Goal: Task Accomplishment & Management: Complete application form

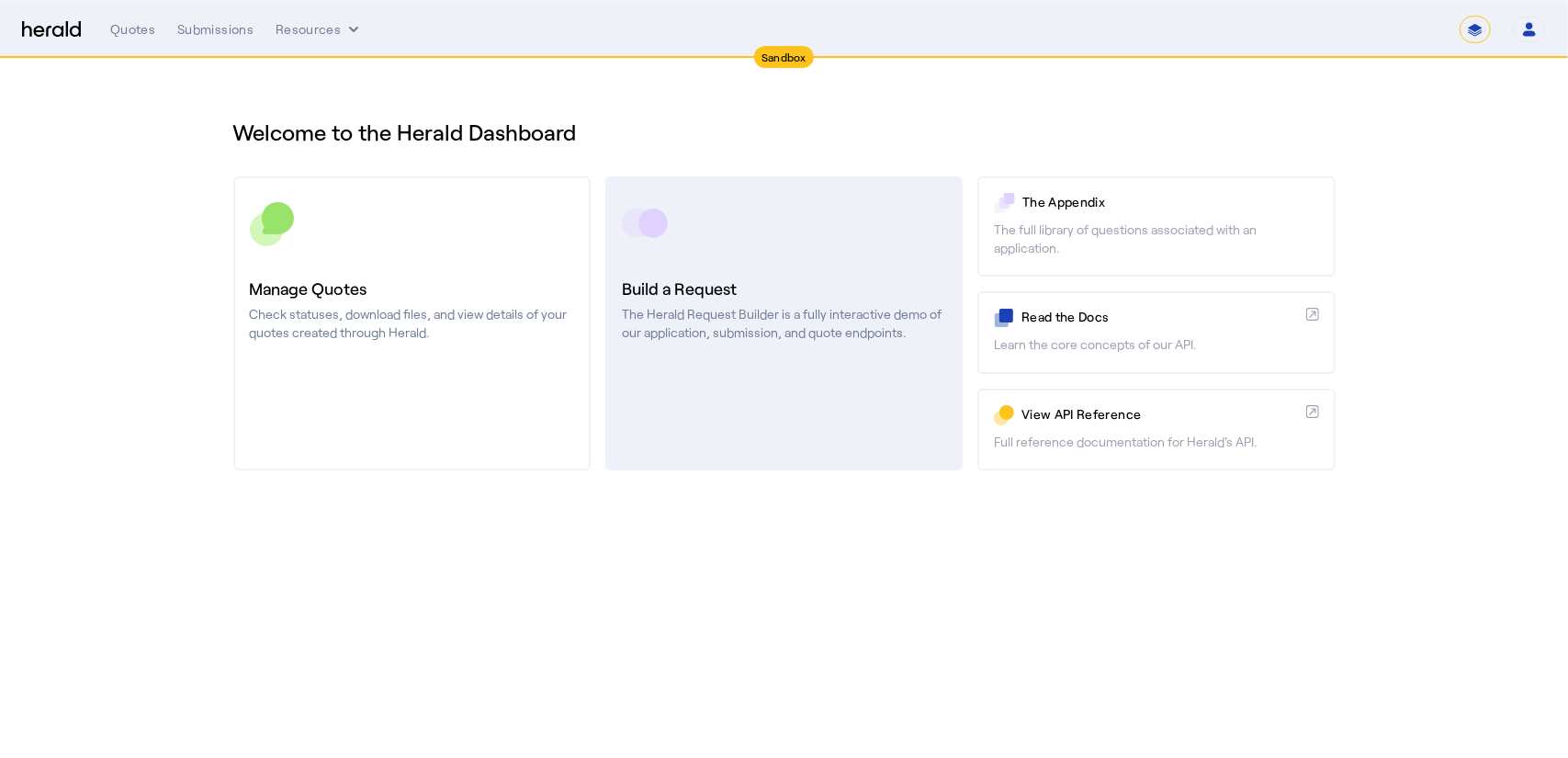
click at [805, 325] on p "The Herald Request Builder is a fully interactive demo of our application, subm…" at bounding box center [784, 323] width 324 height 37
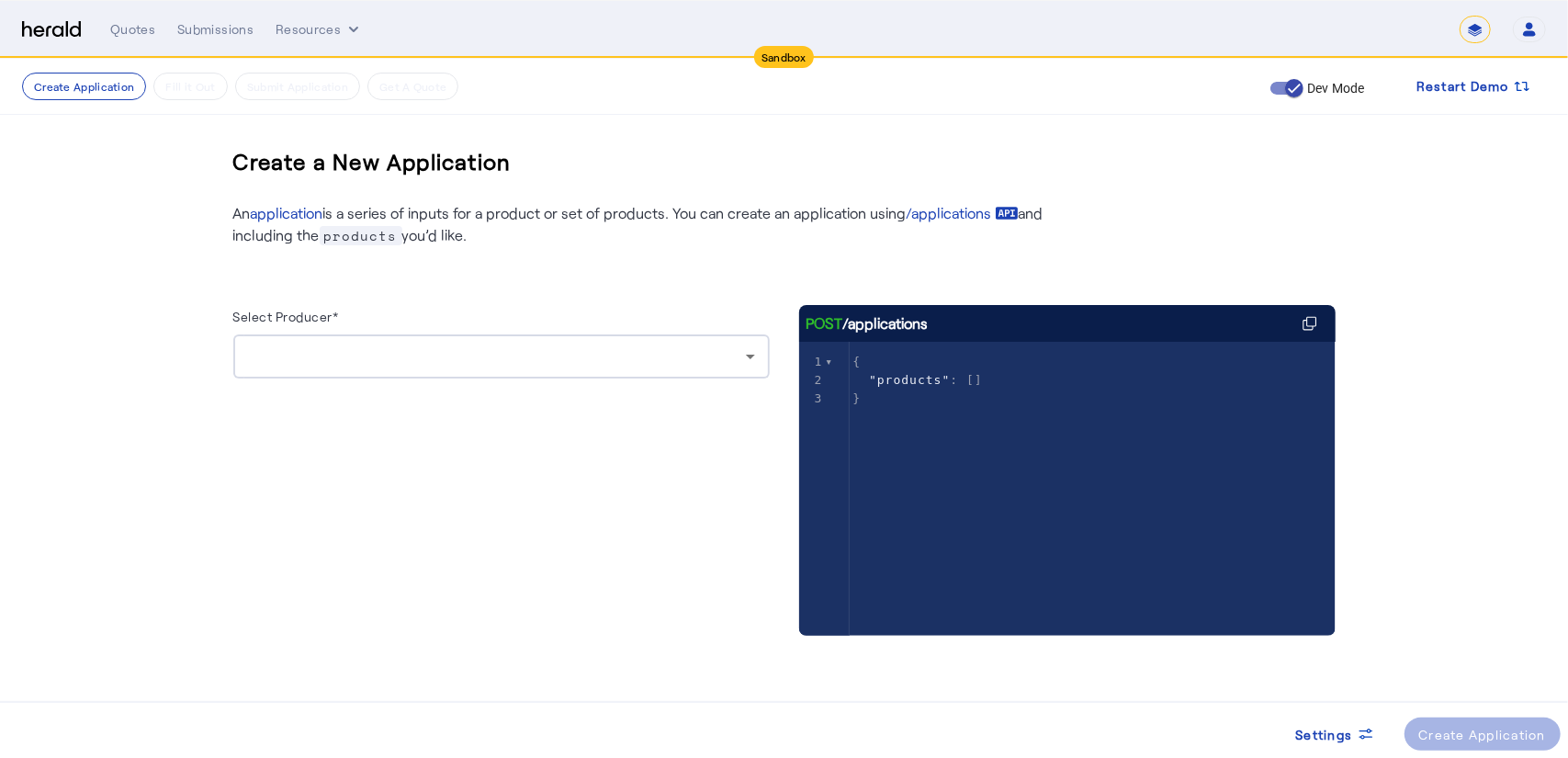
click at [328, 363] on div at bounding box center [497, 356] width 498 height 22
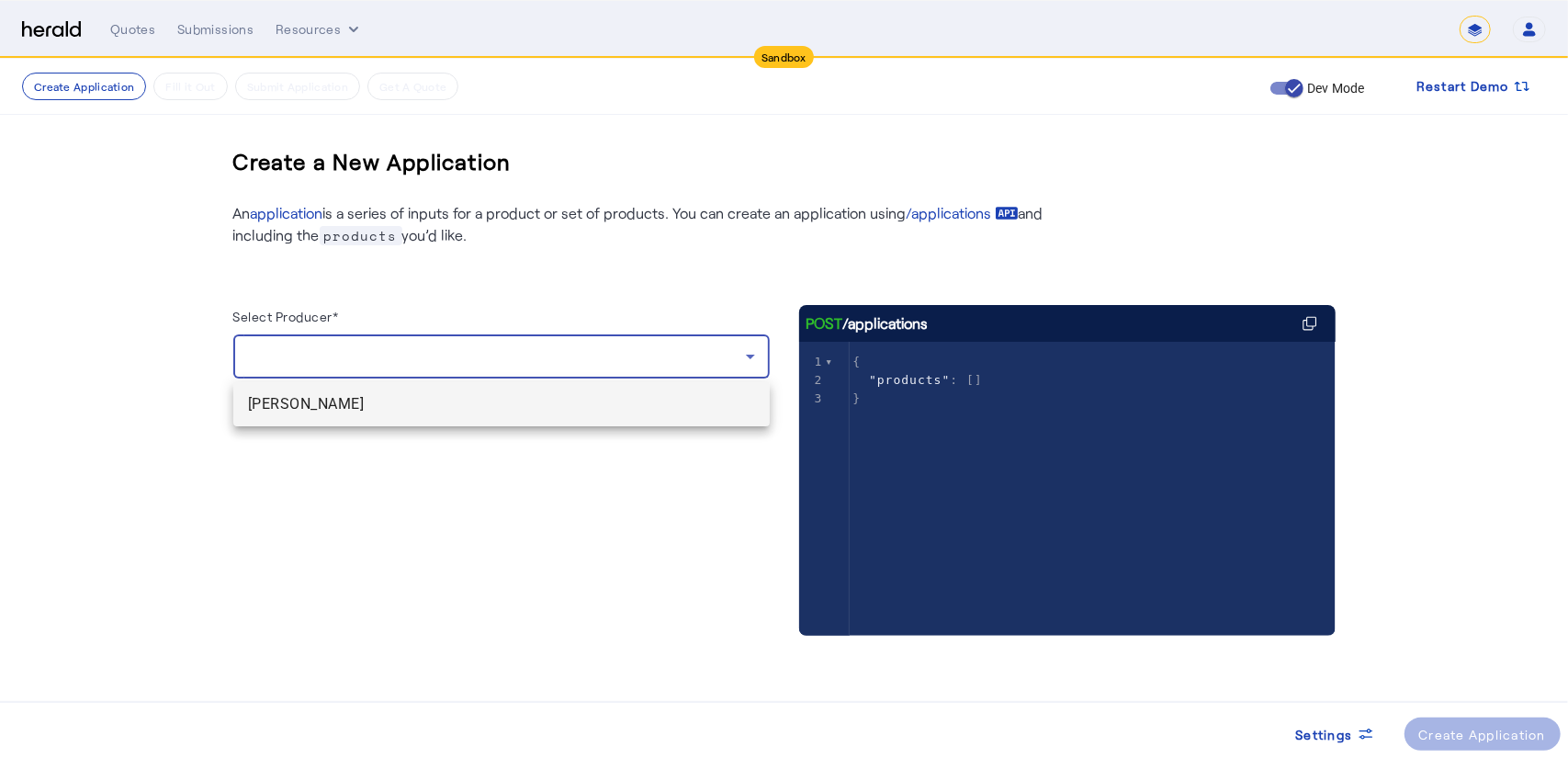
click at [337, 403] on span "[PERSON_NAME]" at bounding box center [502, 403] width 507 height 22
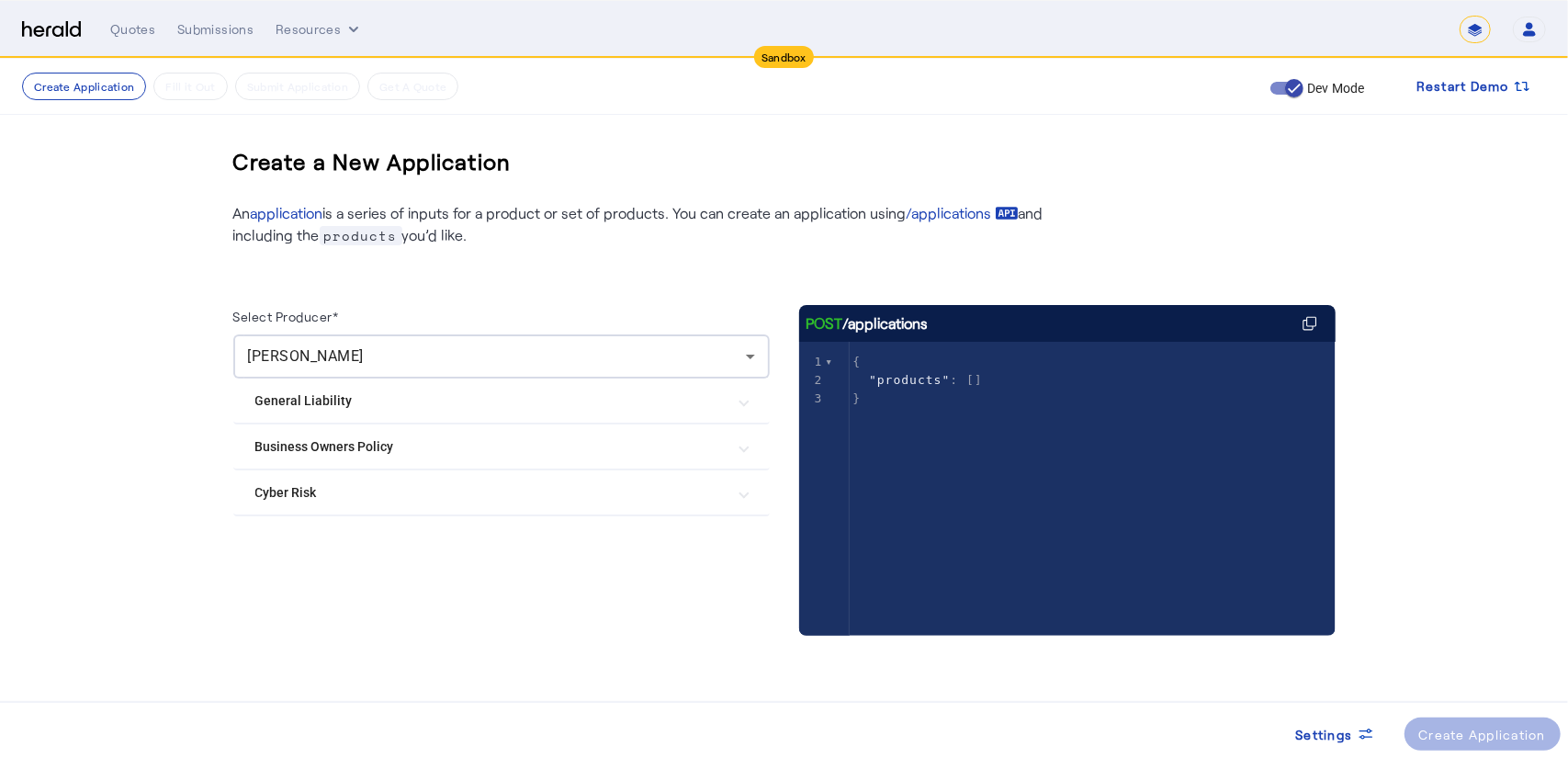
click at [323, 439] on Policy "Business Owners Policy" at bounding box center [490, 447] width 470 height 19
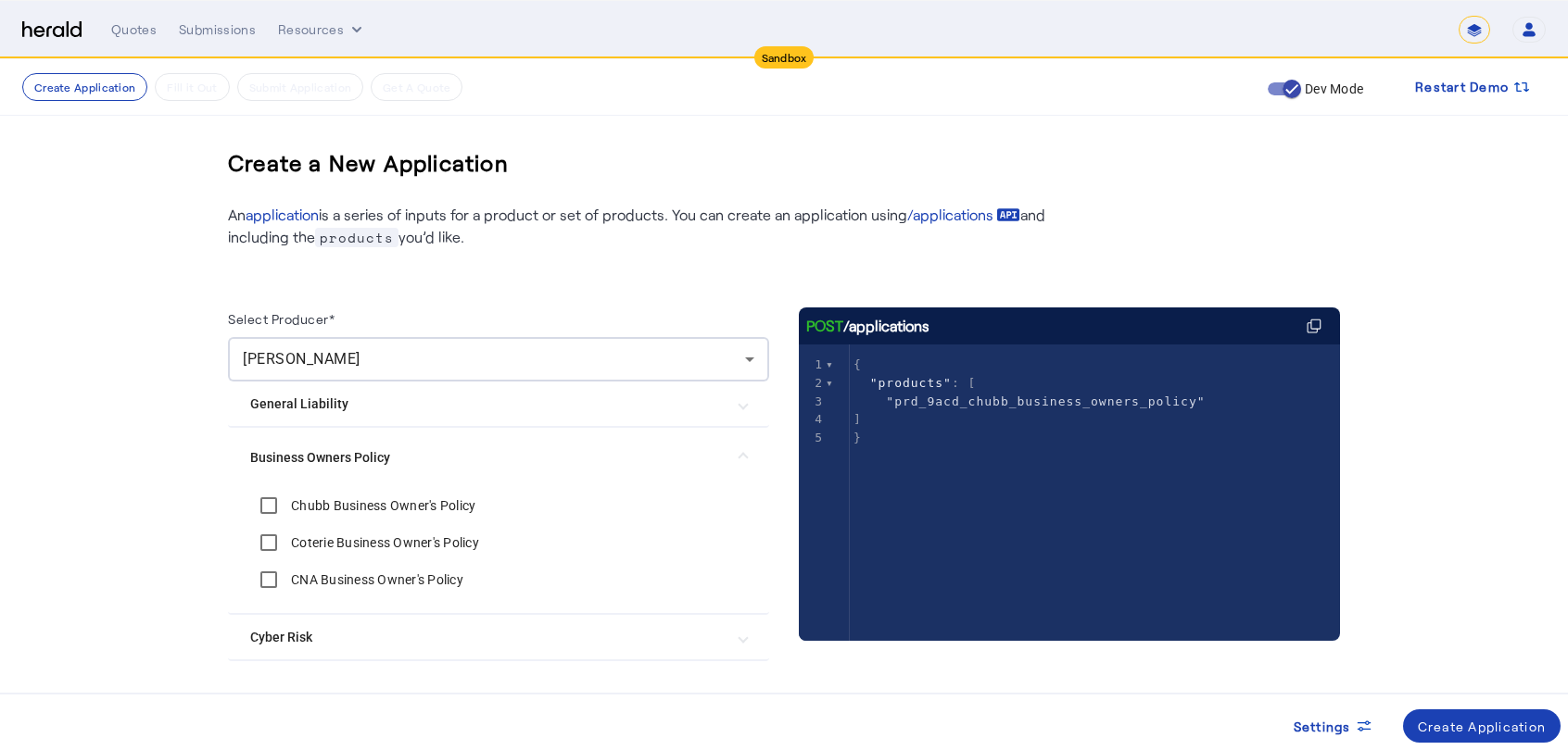
click at [1075, 403] on span ""prd_9acd_chubb_business_owners_policy"" at bounding box center [1045, 401] width 318 height 13
type textarea "**********"
click at [1075, 403] on span ""prd_9acd_chubb_business_owners_policy"" at bounding box center [1045, 401] width 318 height 13
click at [1028, 423] on span ""prd_l52c_coterie_business_owners_policy"" at bounding box center [1053, 419] width 336 height 13
type textarea "**********"
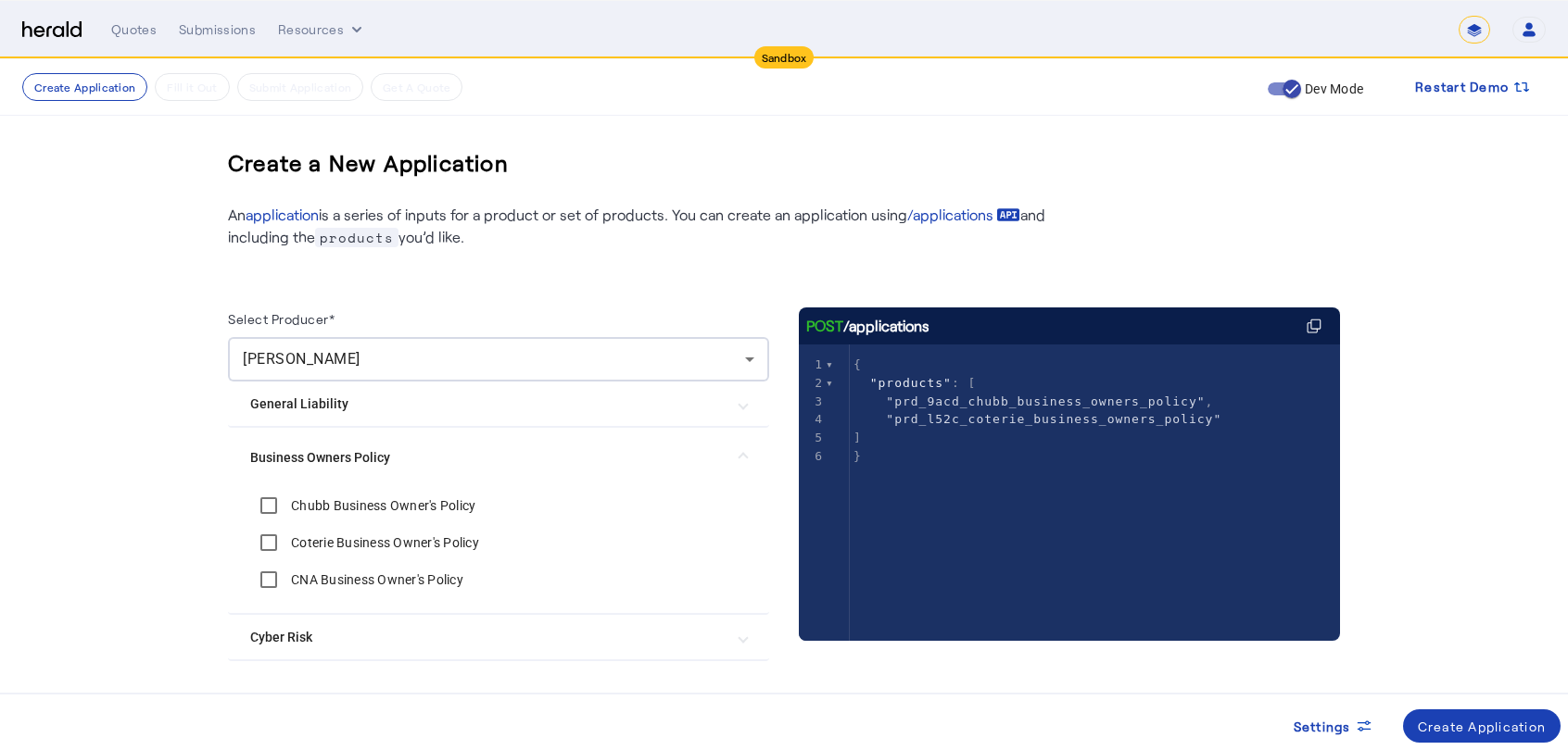
click at [1028, 423] on span ""prd_l52c_coterie_business_owners_policy"" at bounding box center [1053, 419] width 336 height 13
click at [1002, 439] on span ""prd_sk8r_cna_business_owners_policy"" at bounding box center [1037, 438] width 303 height 13
type textarea "**********"
click at [1002, 439] on span ""prd_sk8r_cna_business_owners_policy"" at bounding box center [1037, 438] width 303 height 13
click at [1008, 401] on span ""prd_9acd_chubb_business_owners_policy"" at bounding box center [1045, 401] width 318 height 13
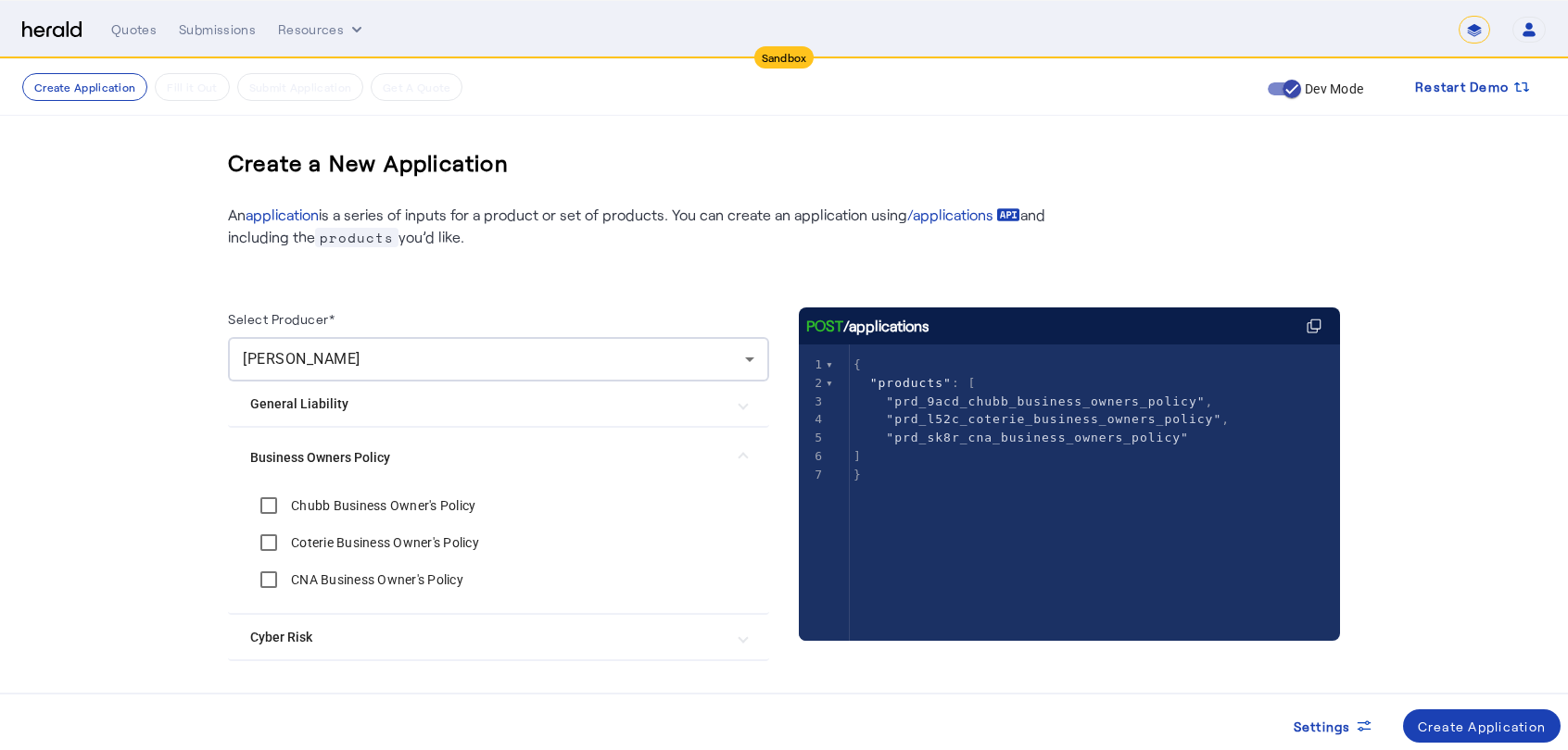
click at [1008, 401] on span ""prd_9acd_chubb_business_owners_policy"" at bounding box center [1045, 401] width 318 height 13
type textarea "**********"
click at [1008, 401] on span ""prd_9acd_chubb_business_owners_policy"" at bounding box center [1045, 401] width 318 height 13
click at [1007, 403] on span ""prd_9acd_chubb_business_owners_policy"" at bounding box center [1045, 401] width 318 height 13
type textarea "**********"
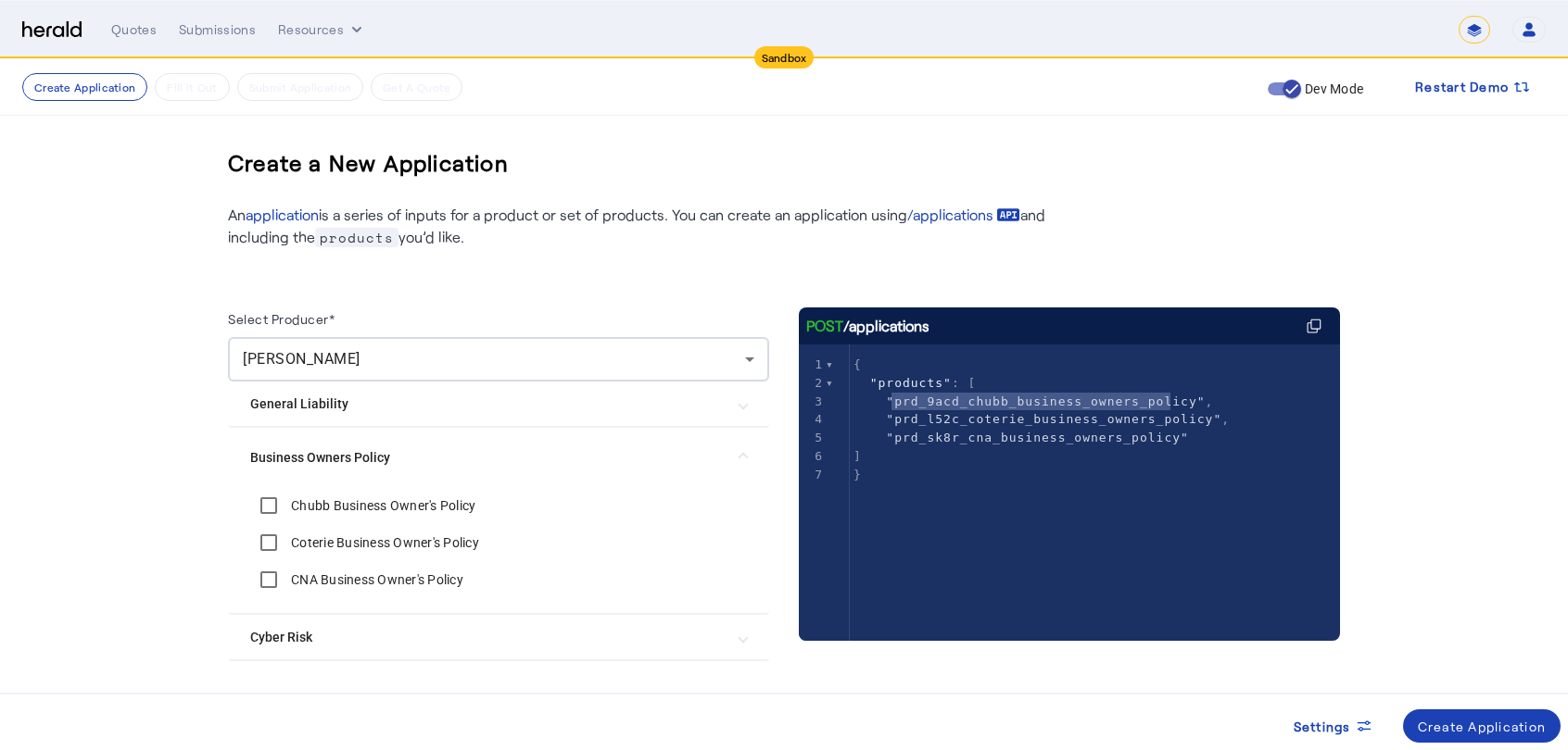
click at [1007, 403] on span ""prd_9acd_chubb_business_owners_policy"" at bounding box center [1045, 401] width 318 height 13
click at [1006, 406] on span ""prd_9acd_chubb_business_owners_policy"" at bounding box center [1045, 401] width 318 height 13
type textarea "**********"
click at [1006, 406] on span ""prd_9acd_chubb_business_owners_policy"" at bounding box center [1045, 401] width 318 height 13
type textarea "**********"
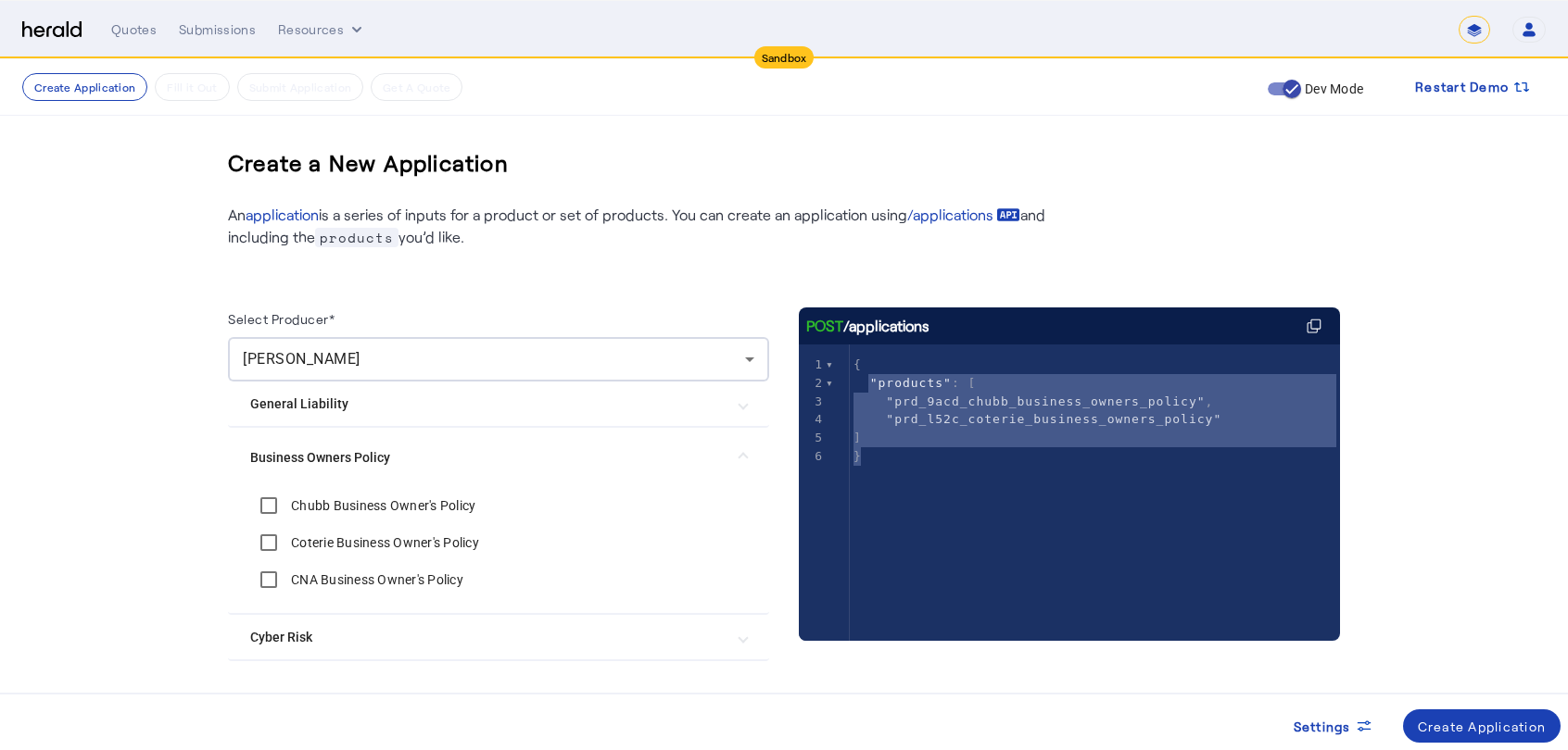
drag, startPoint x: 877, startPoint y: 379, endPoint x: 1100, endPoint y: 467, distance: 239.7
click at [1100, 467] on div "x 1 { 2 "products" : [ 3 "prd_9acd_chubb_business_owners_policy" , 4 "prd_l52c_…" at bounding box center [1101, 411] width 504 height 133
click at [1504, 736] on div "Create Application" at bounding box center [1482, 727] width 129 height 19
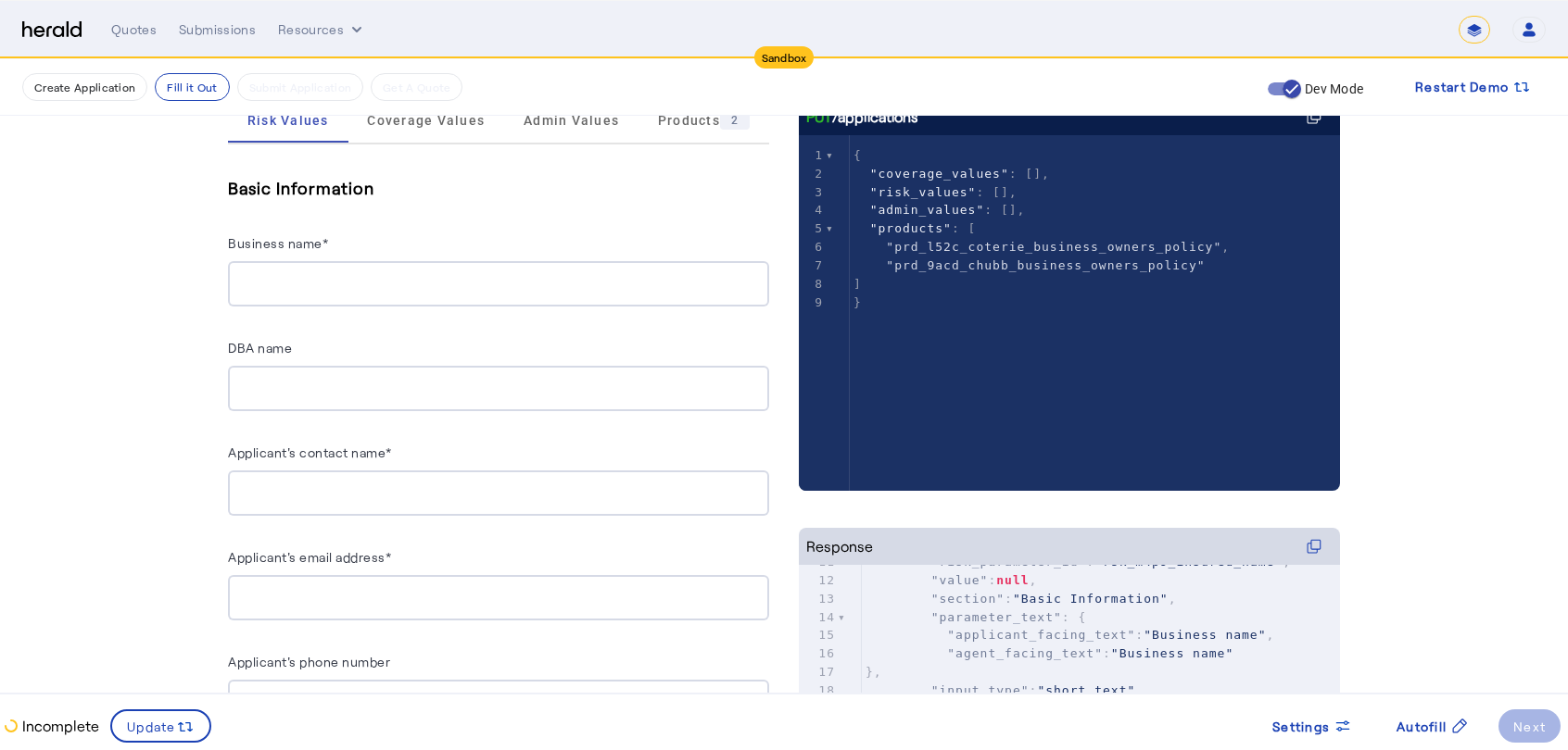
scroll to position [287, 0]
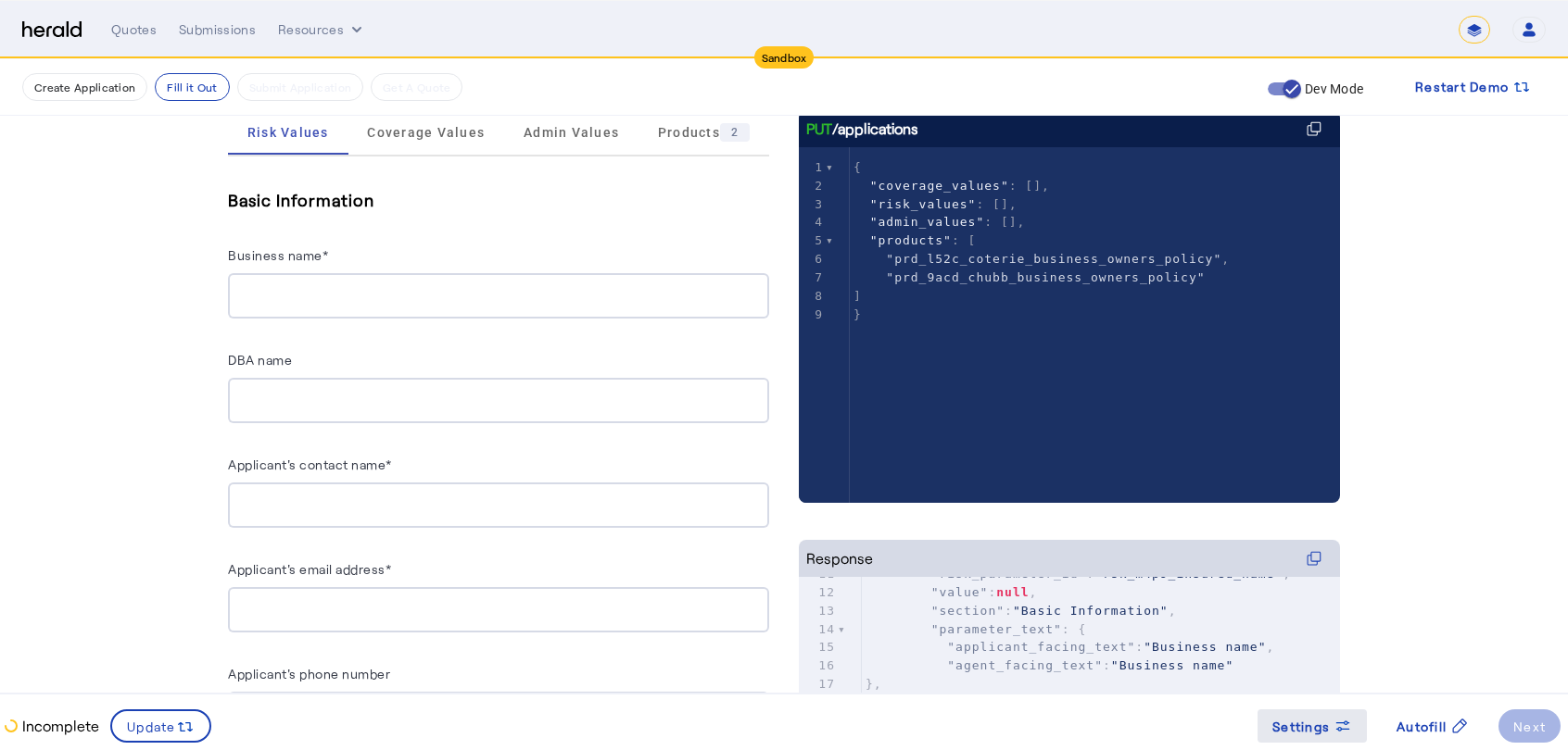
click at [1319, 727] on span "Settings" at bounding box center [1302, 727] width 58 height 19
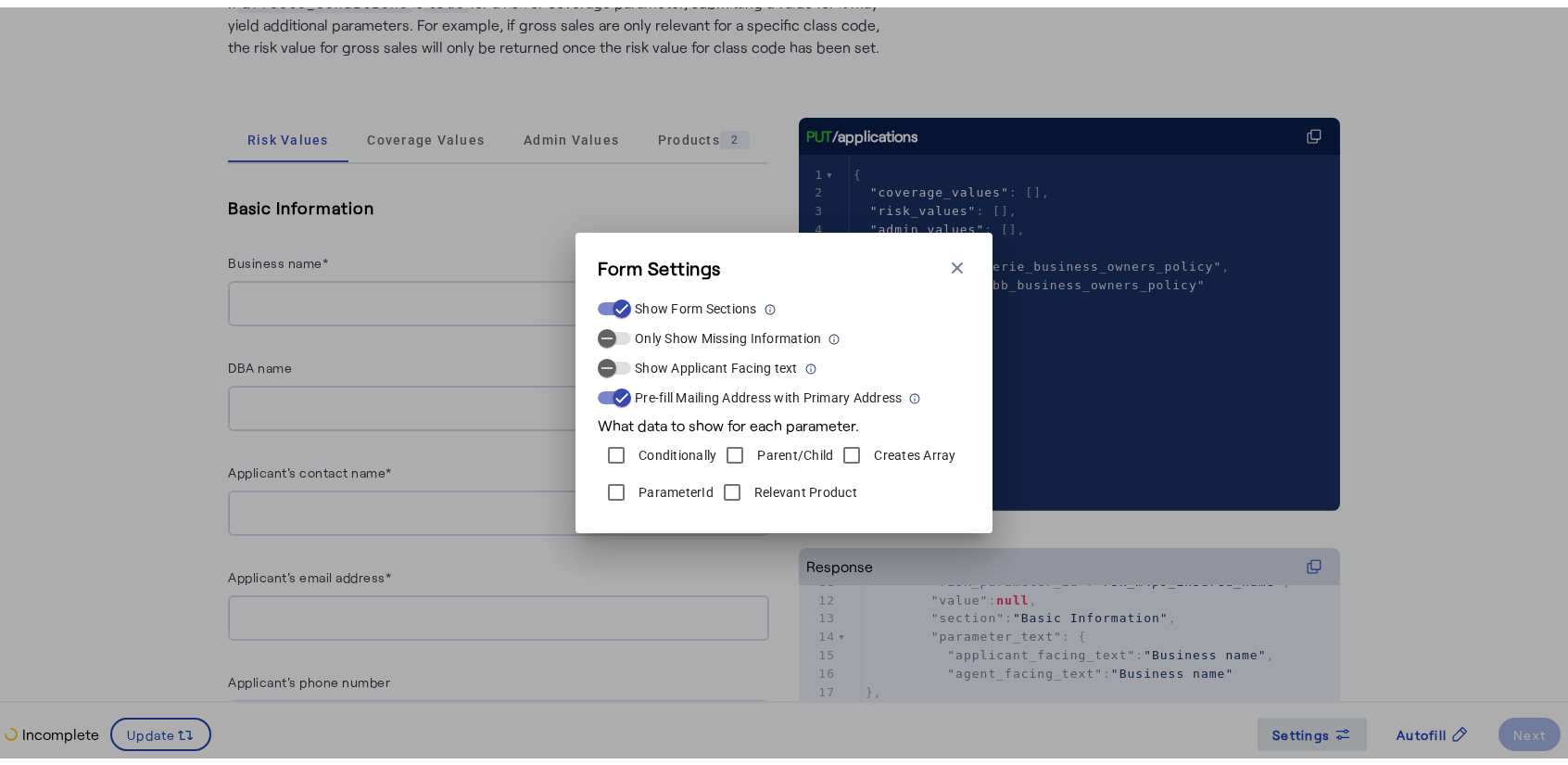
scroll to position [0, 0]
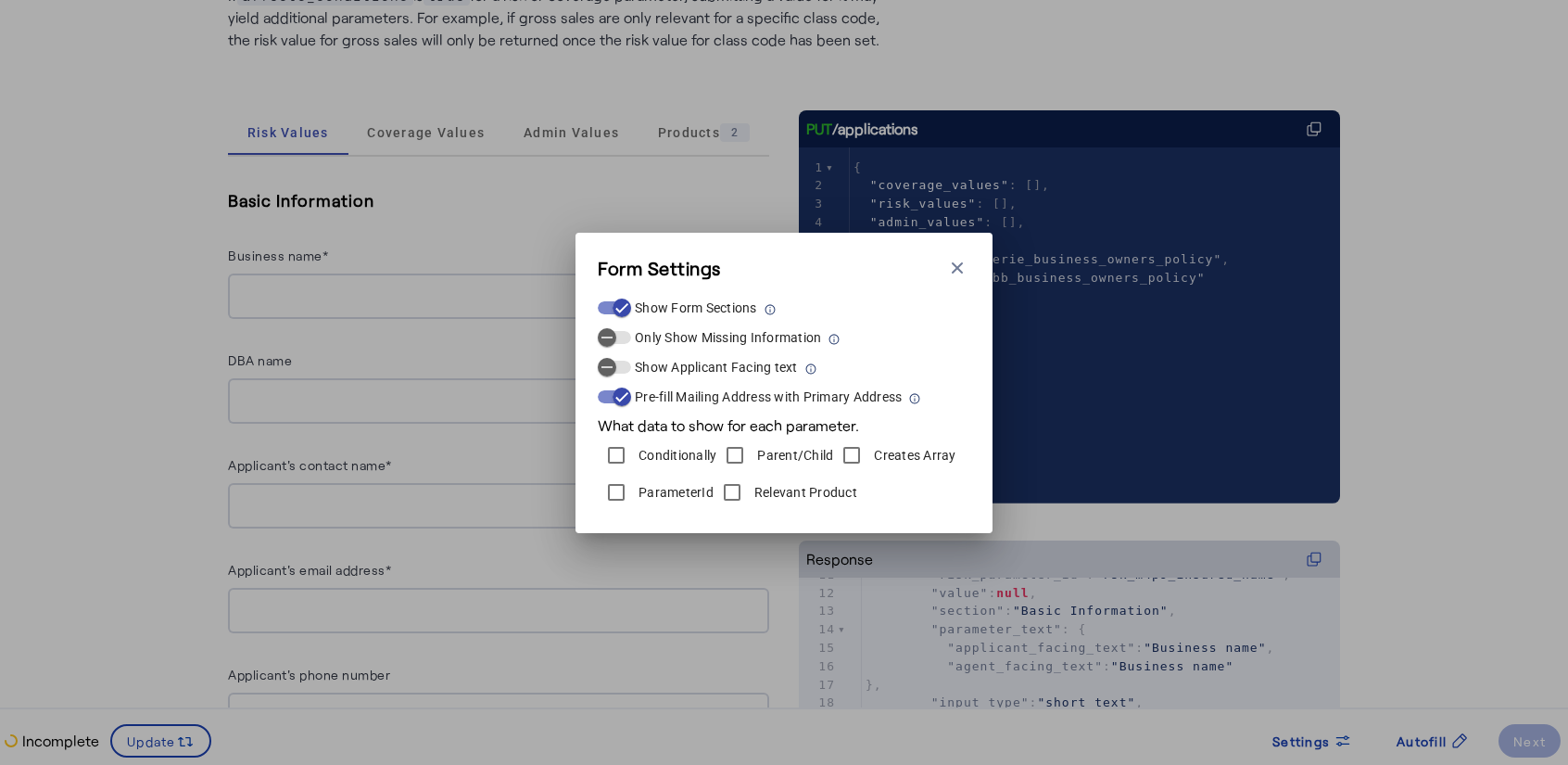
click at [819, 485] on label "Relevant Product" at bounding box center [803, 492] width 107 height 18
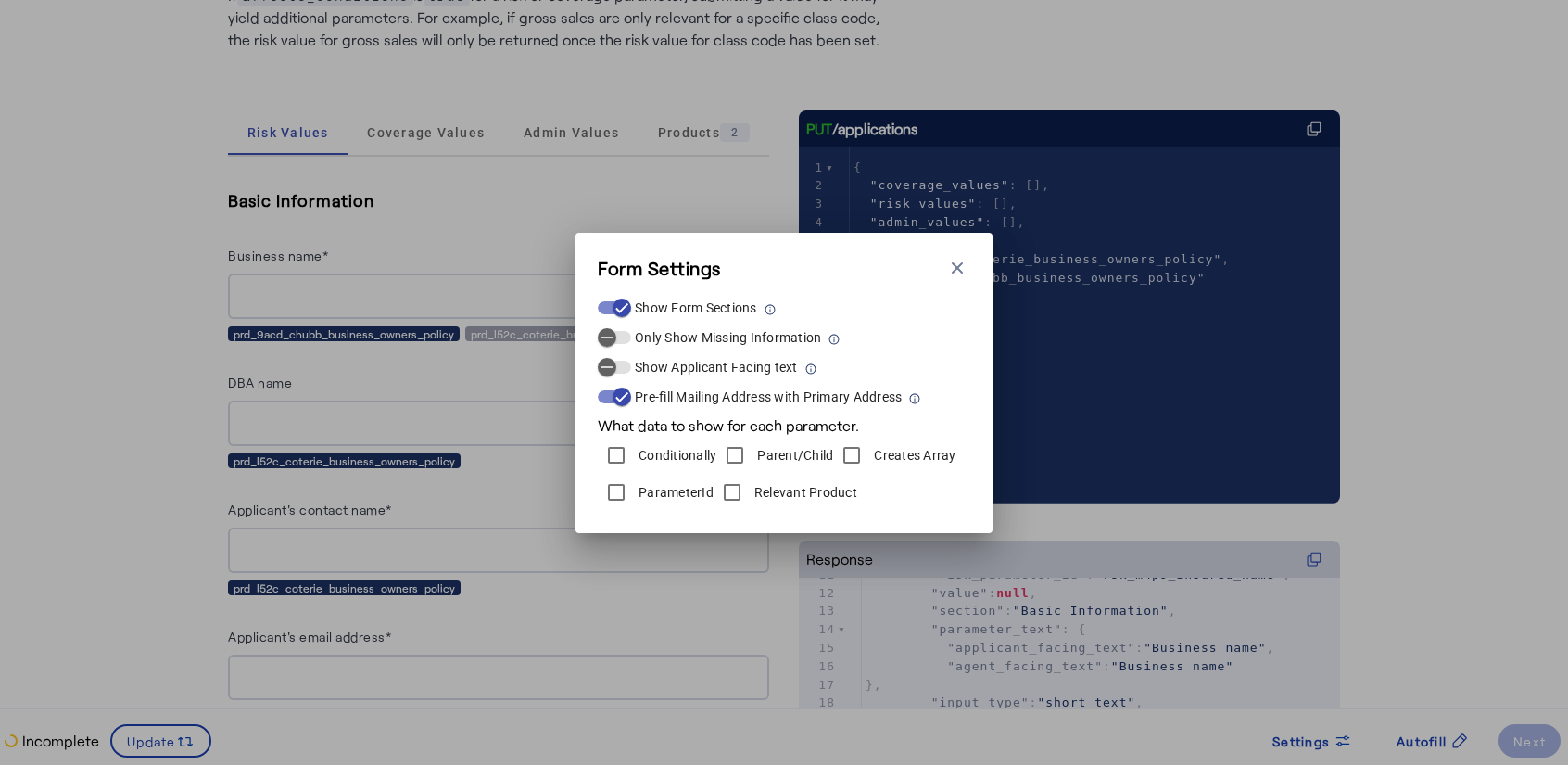
click at [642, 492] on label "ParameterId" at bounding box center [674, 492] width 79 height 18
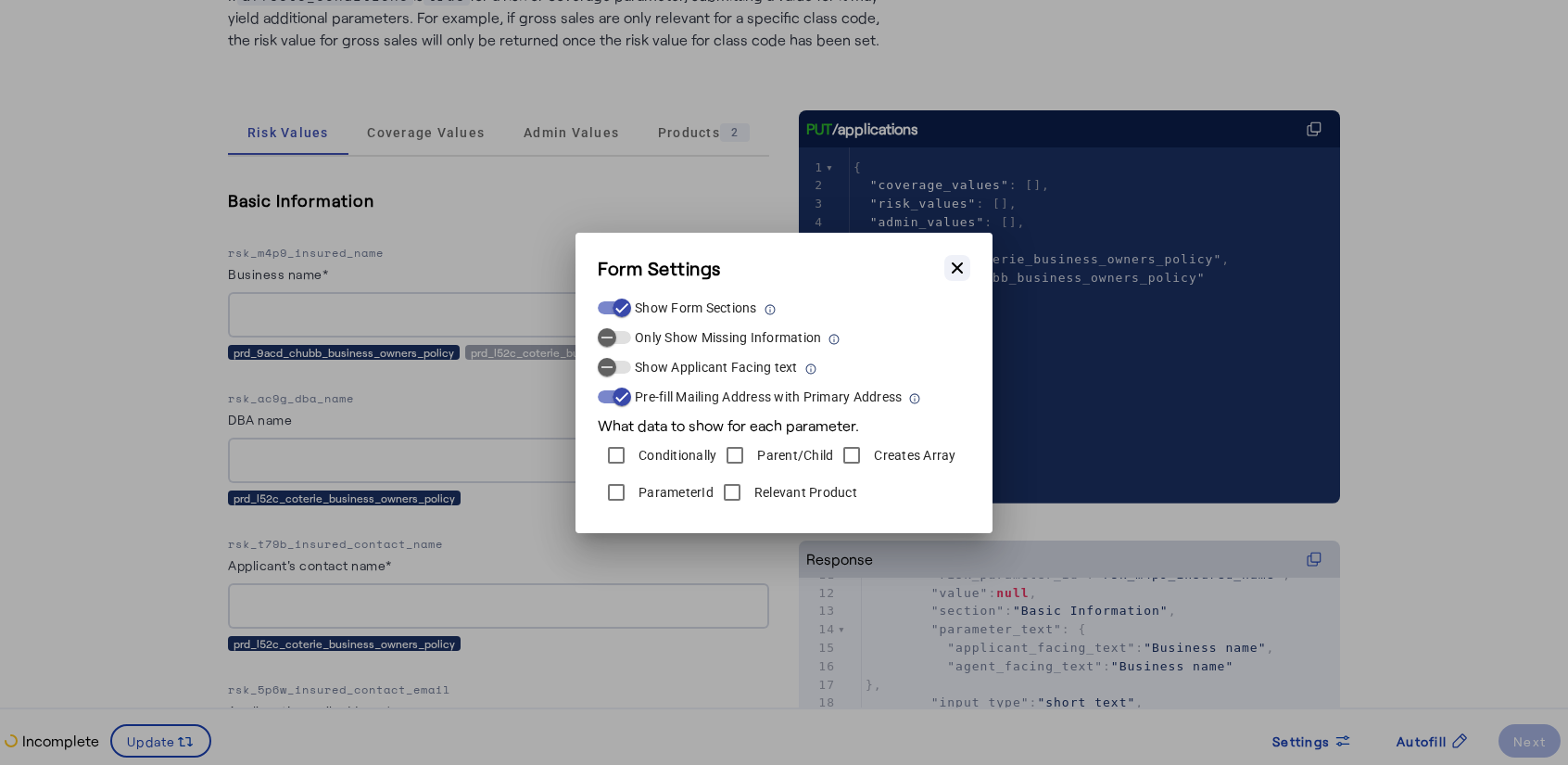
click at [968, 272] on button "Close modal" at bounding box center [957, 268] width 26 height 26
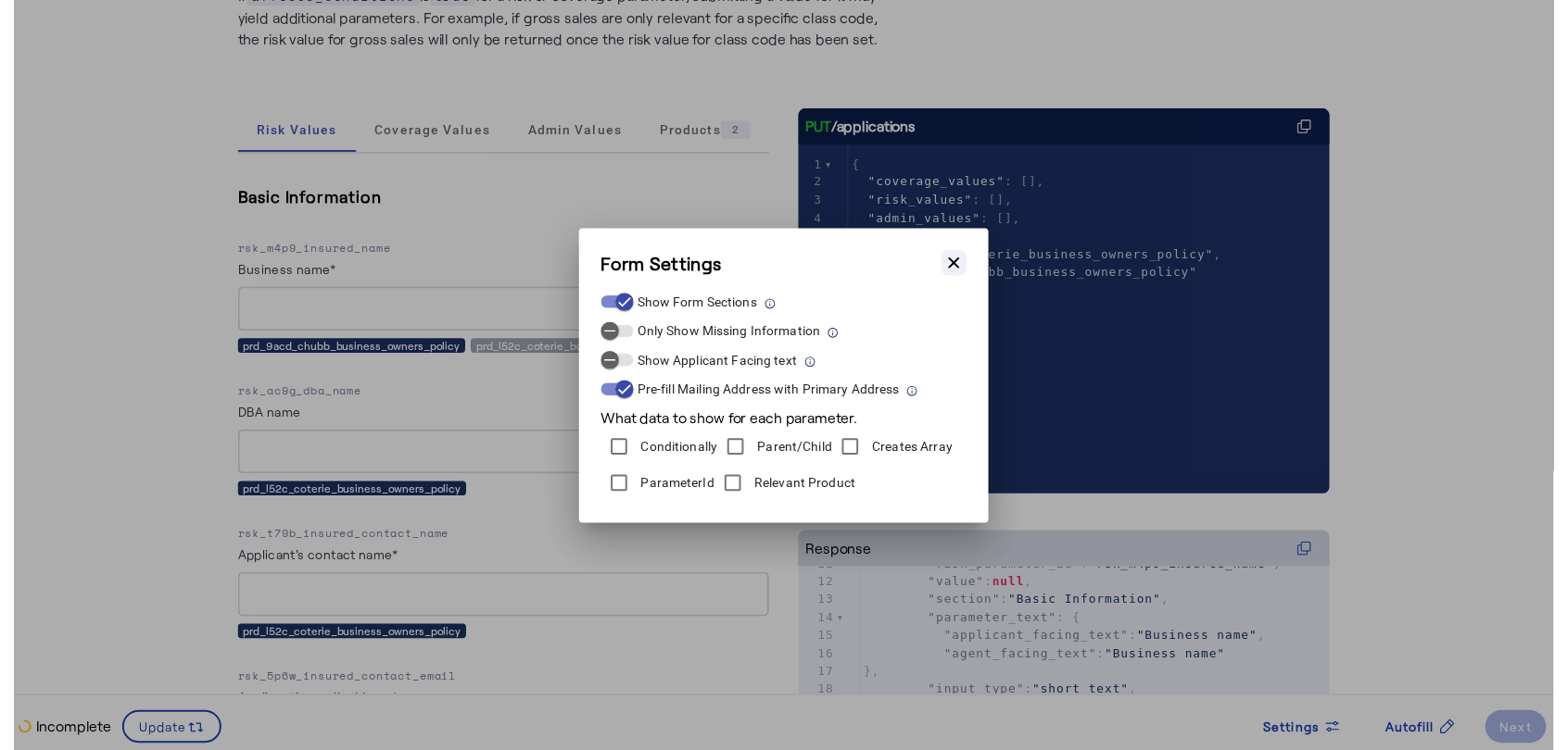
scroll to position [287, 0]
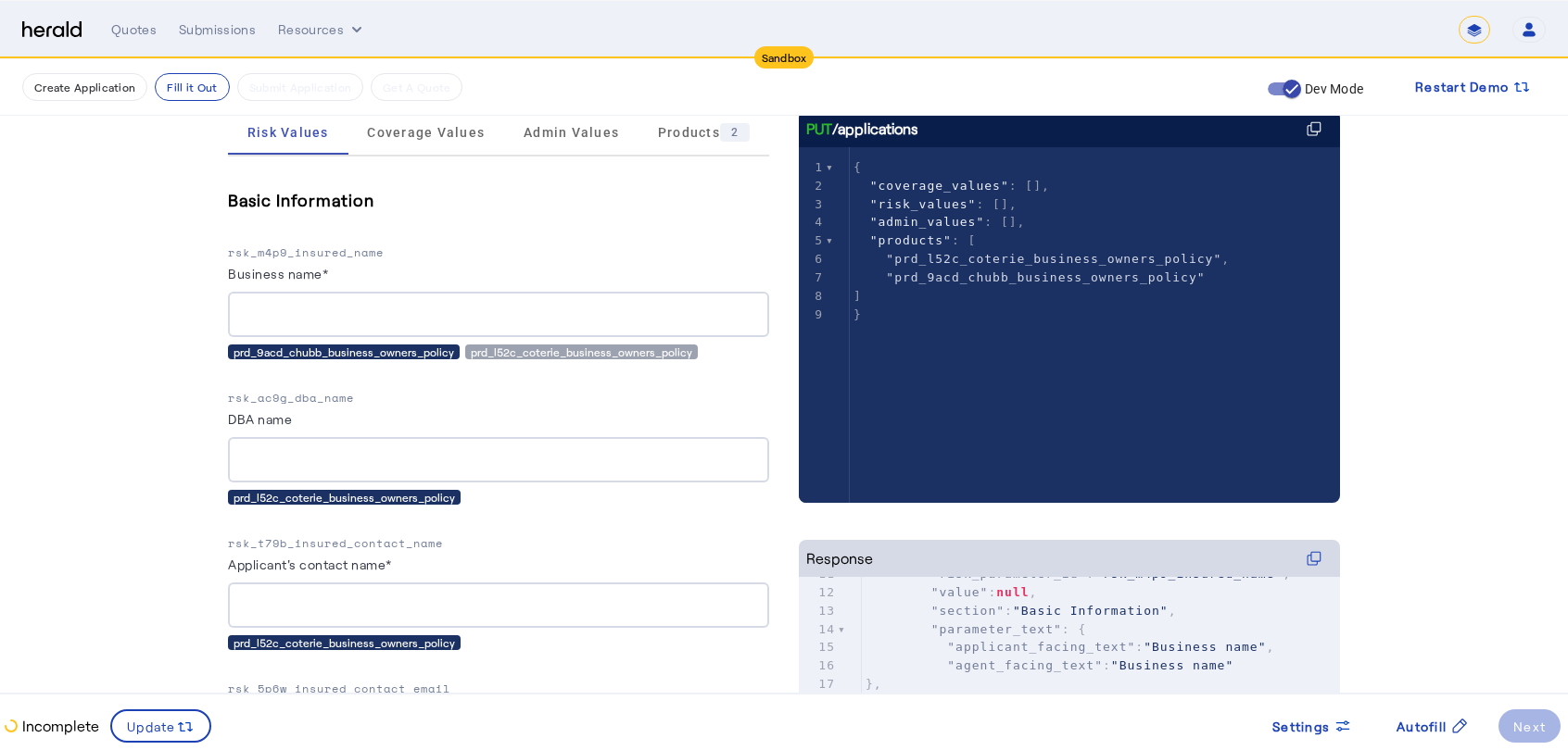
click at [286, 351] on div "prd_9acd_chubb_business_owners_policy" at bounding box center [343, 351] width 232 height 14
click at [276, 319] on input "Business name*" at bounding box center [498, 314] width 512 height 22
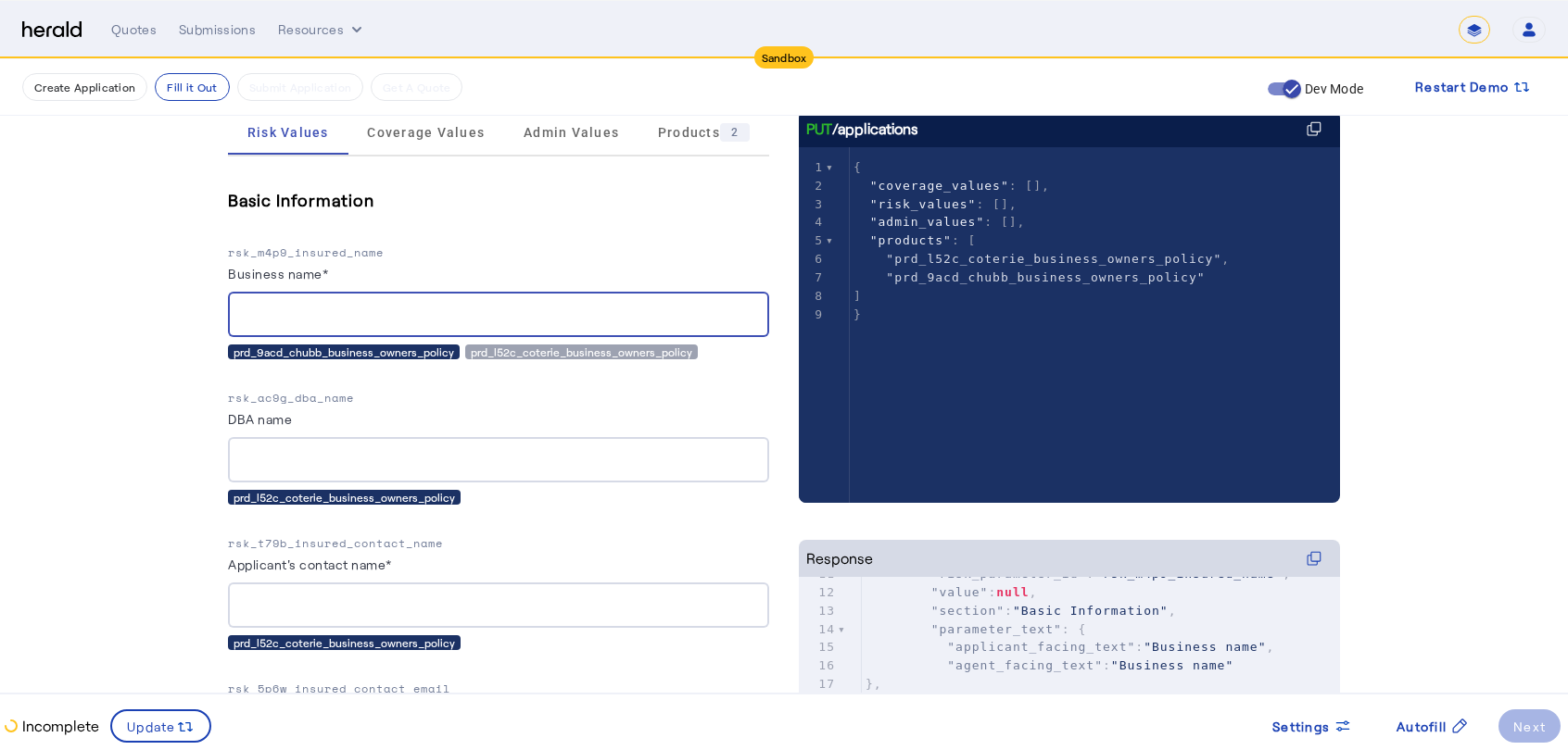
click at [272, 454] on input "DBA name" at bounding box center [498, 460] width 512 height 22
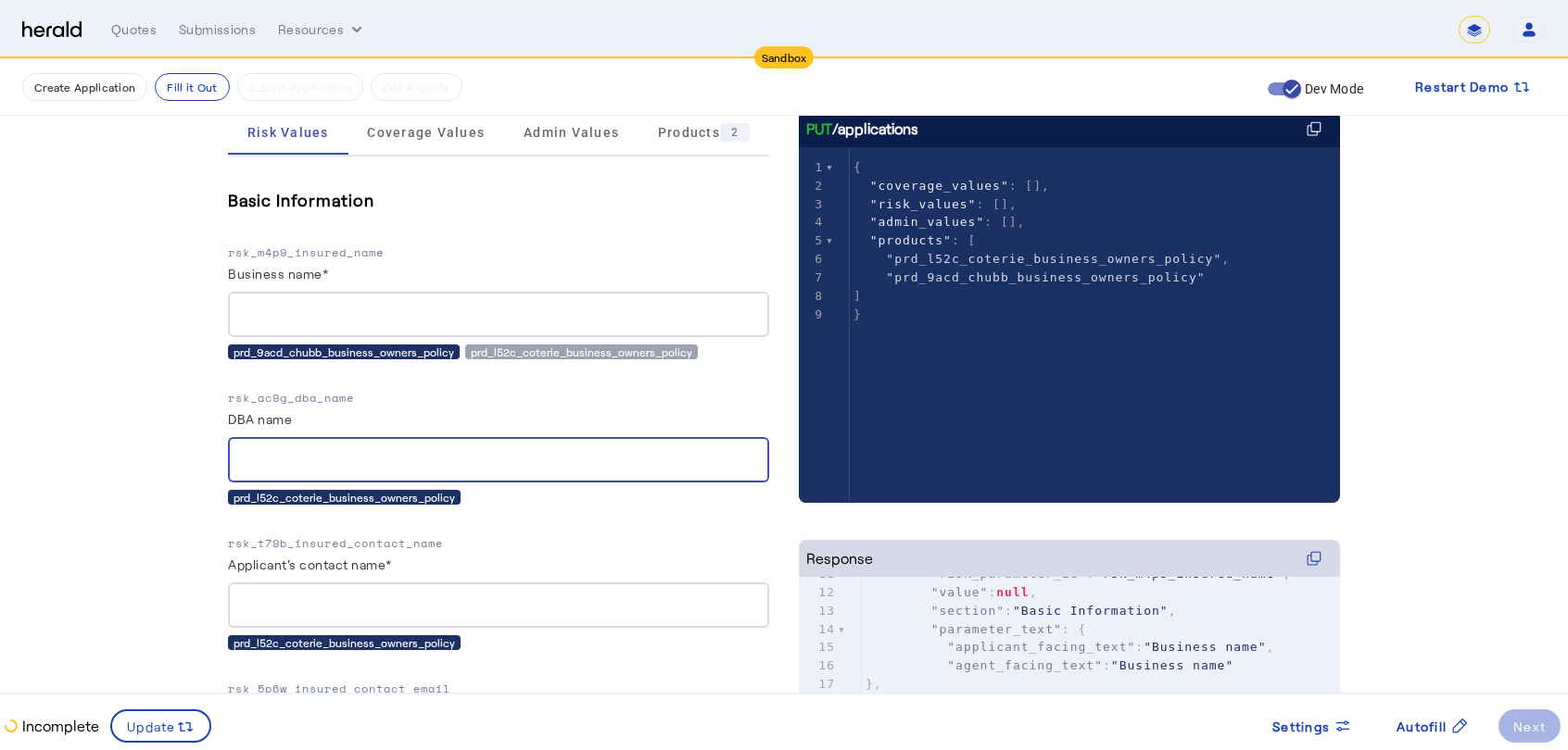
click at [297, 499] on div "prd_l52c_coterie_business_owners_policy" at bounding box center [344, 497] width 233 height 14
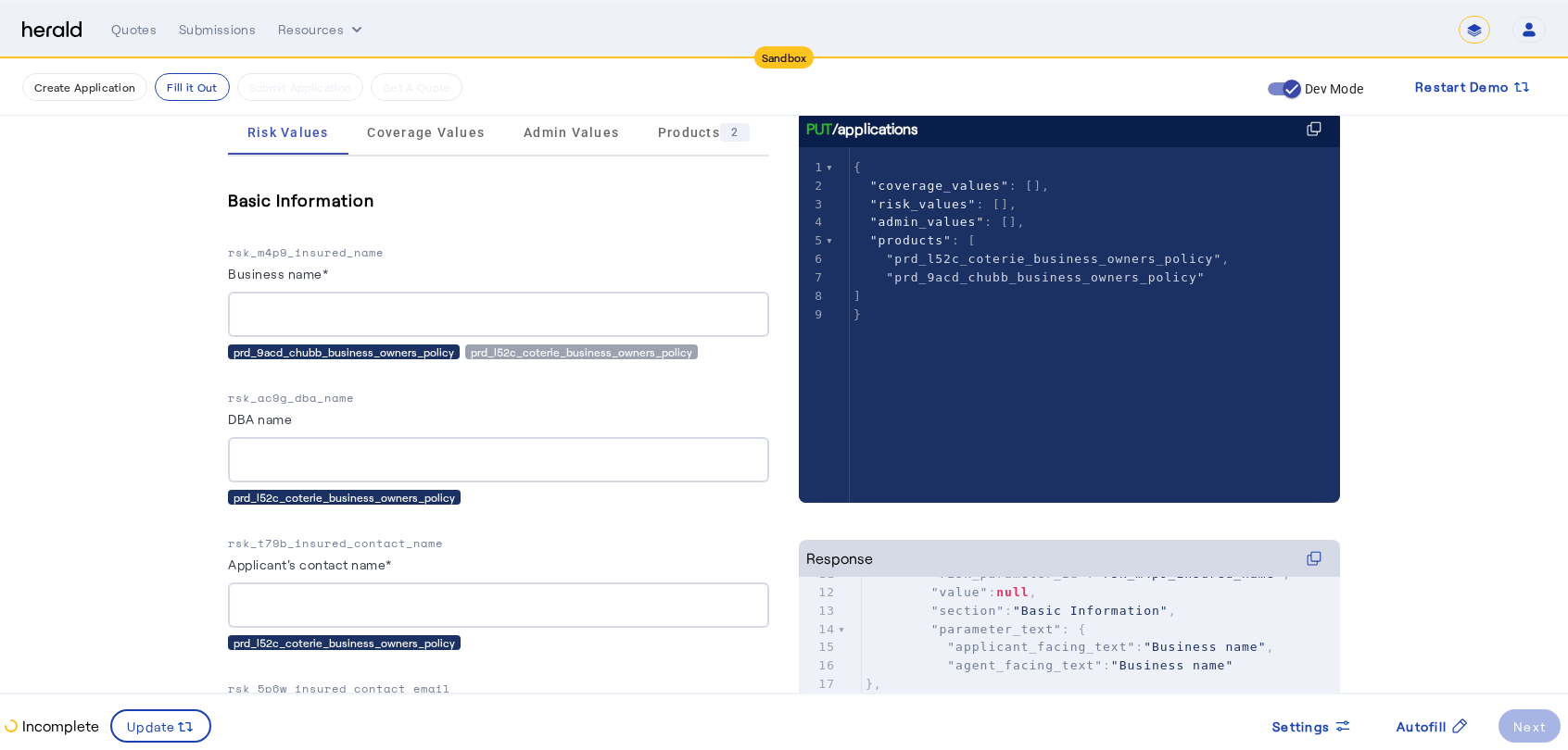
click at [297, 499] on div "prd_l52c_coterie_business_owners_policy" at bounding box center [344, 497] width 233 height 14
click at [290, 440] on div at bounding box center [498, 460] width 512 height 45
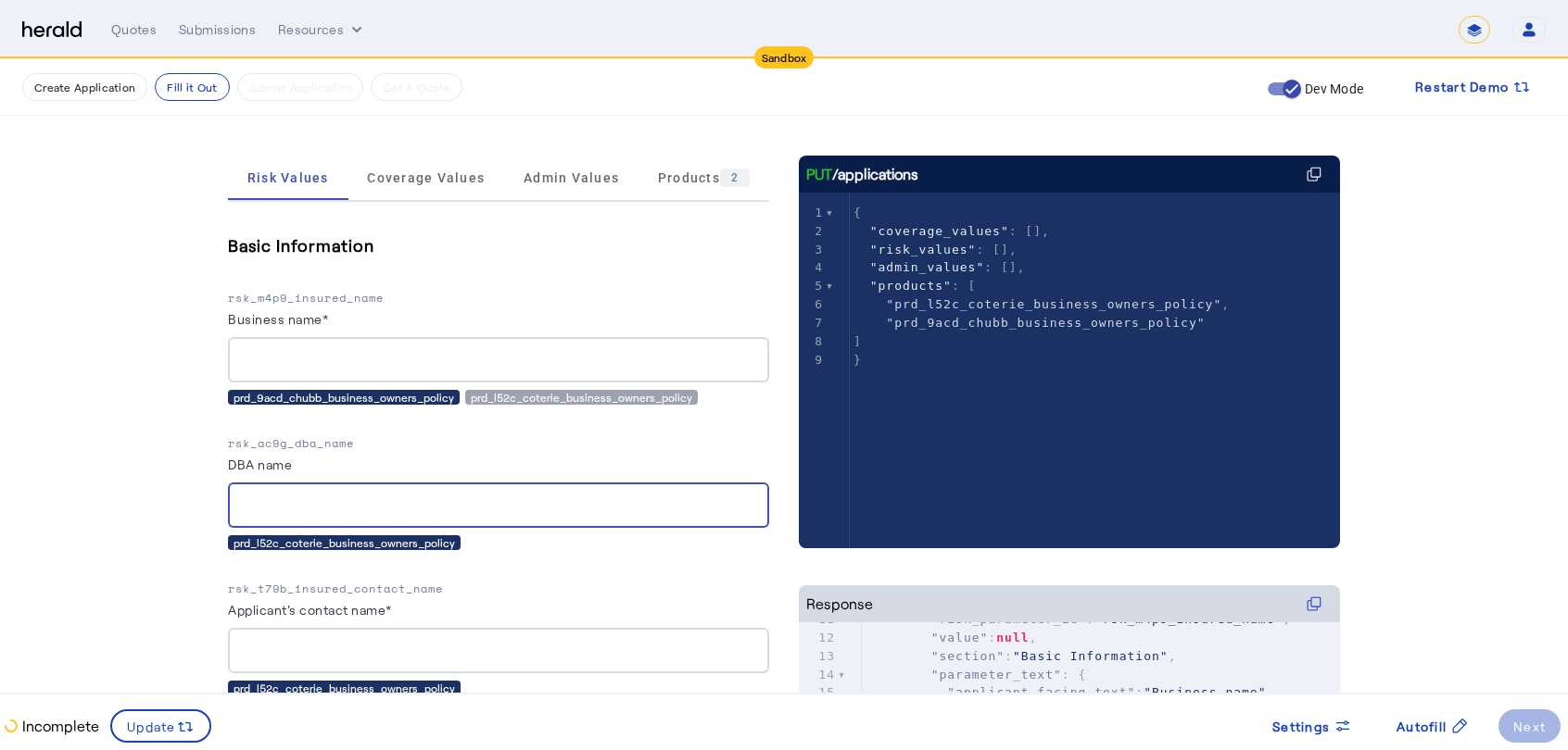
scroll to position [286, 0]
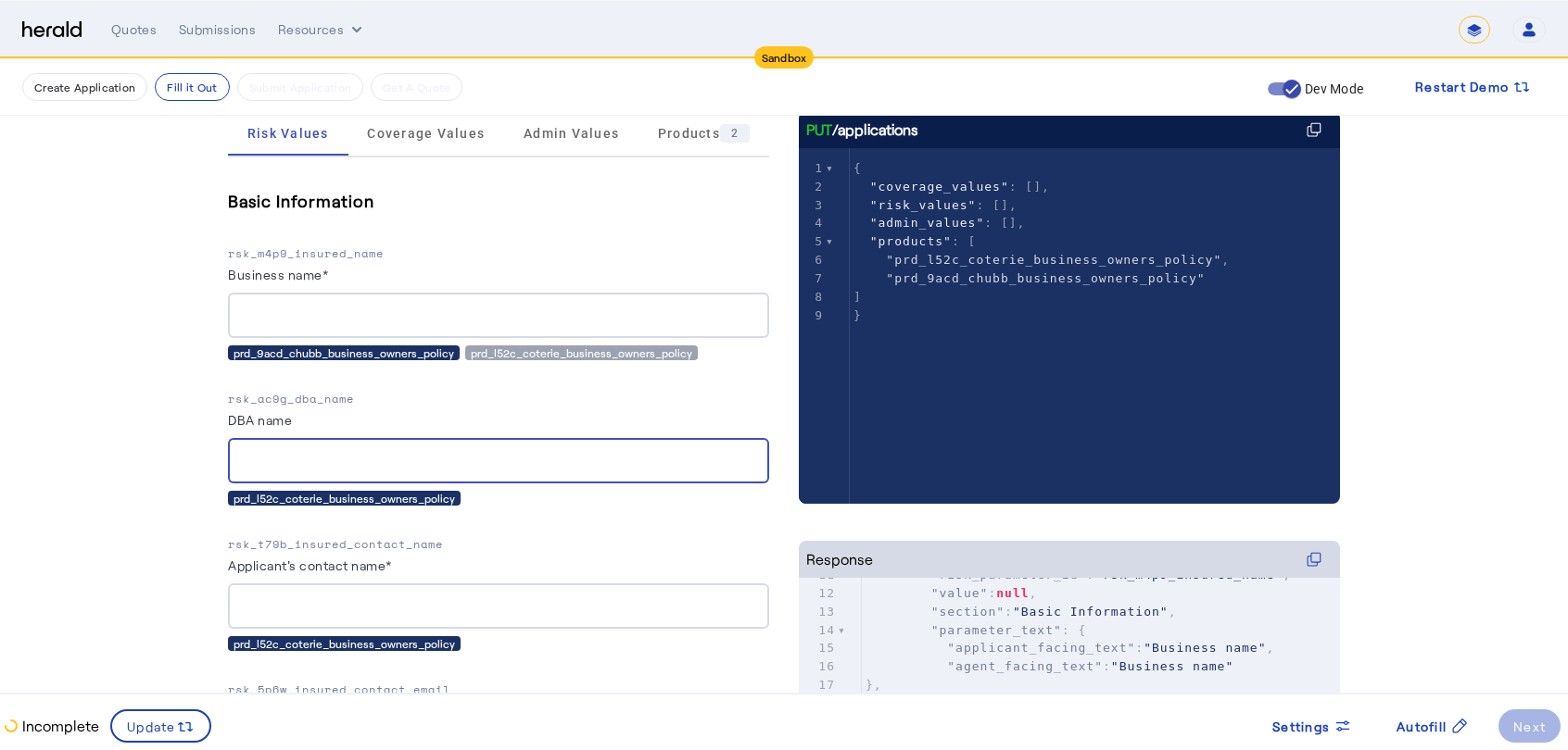
click at [317, 312] on input "Business name*" at bounding box center [498, 315] width 512 height 22
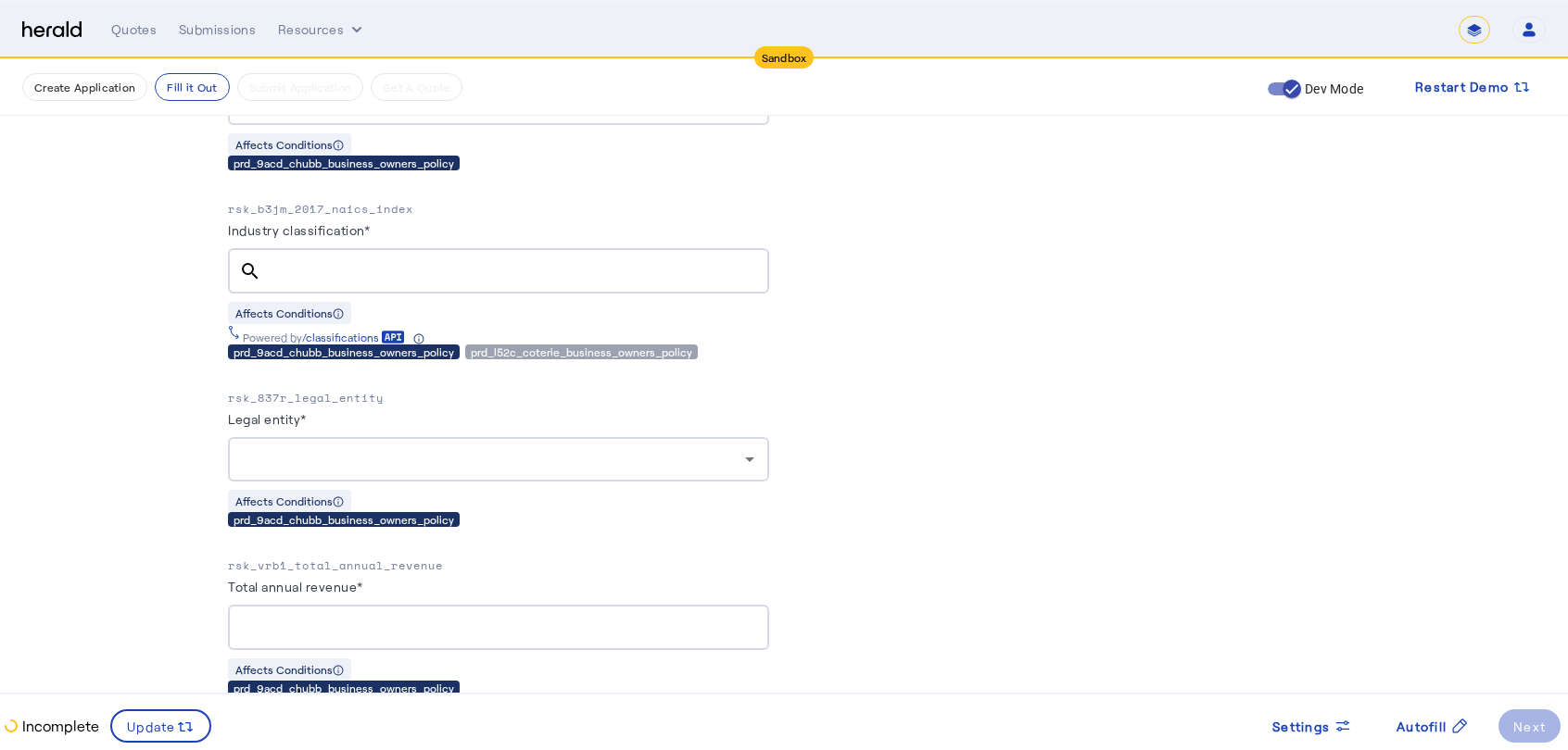
scroll to position [1483, 0]
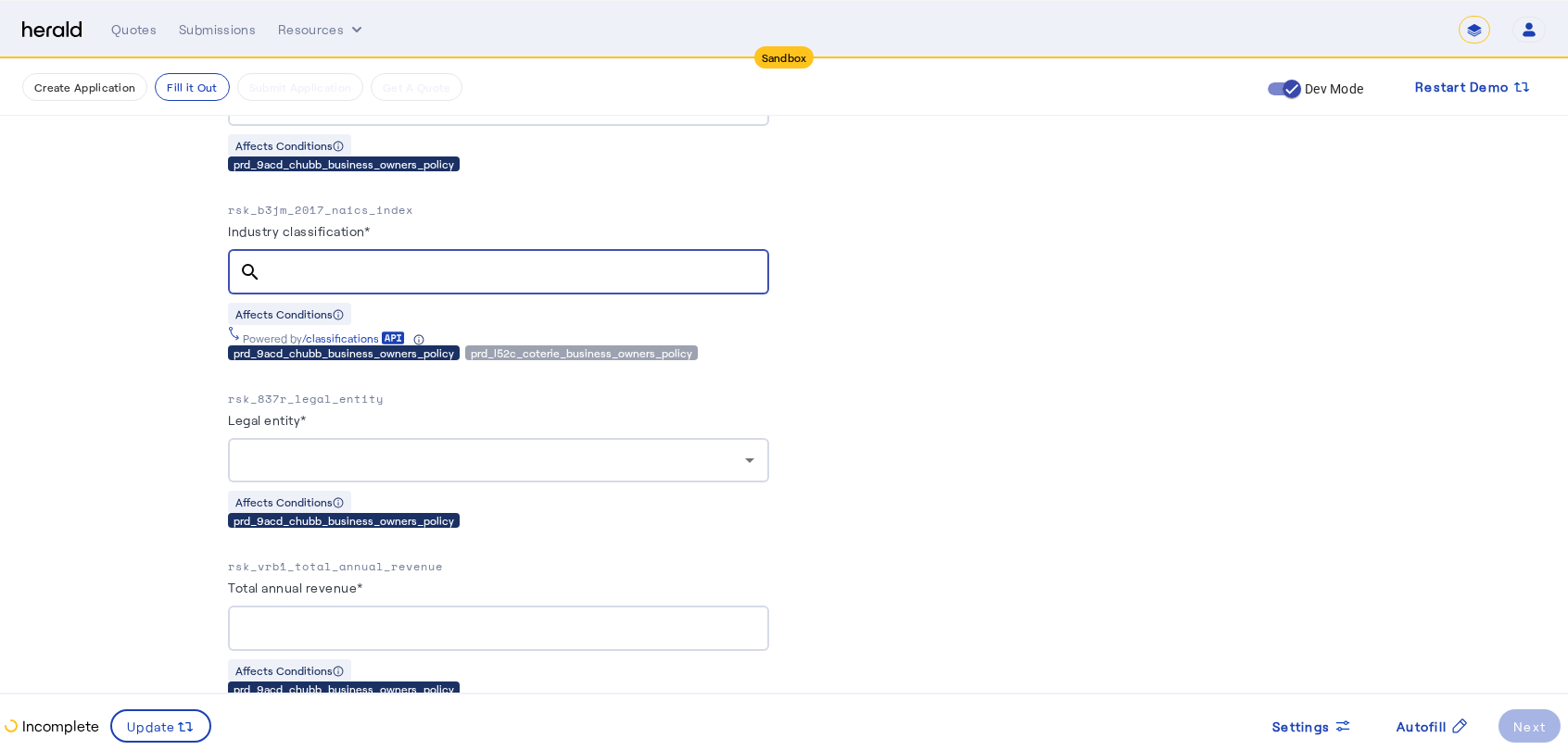
click at [450, 262] on input "Industry classification*" at bounding box center [515, 272] width 478 height 22
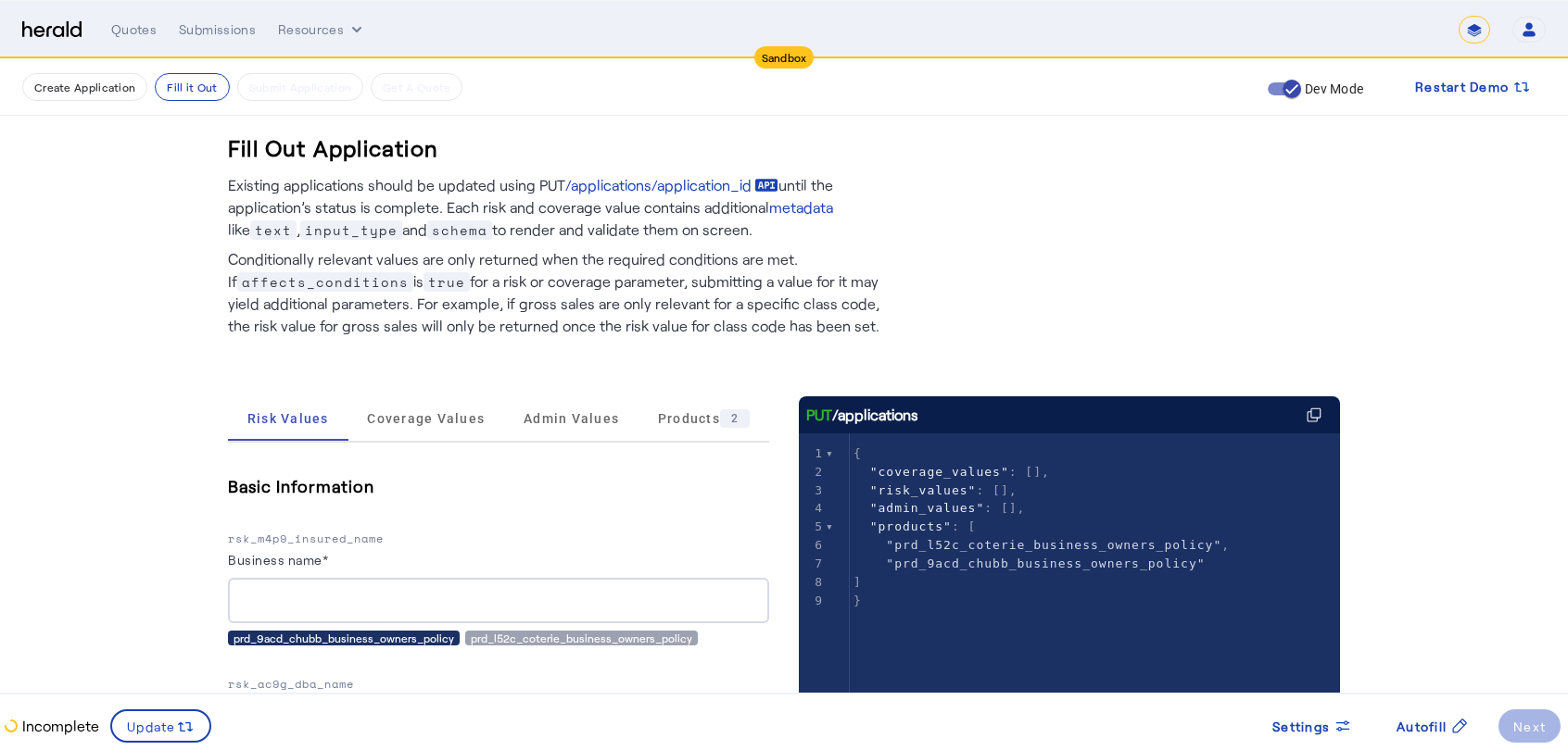
scroll to position [1, 0]
click at [284, 490] on h5 "Basic Information" at bounding box center [498, 485] width 542 height 28
